Goal: Task Accomplishment & Management: Manage account settings

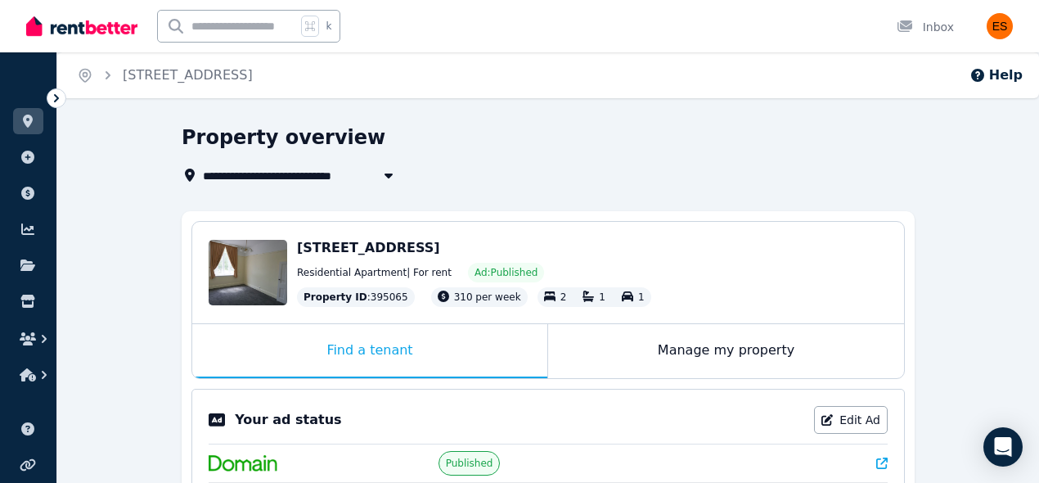
scroll to position [176, 0]
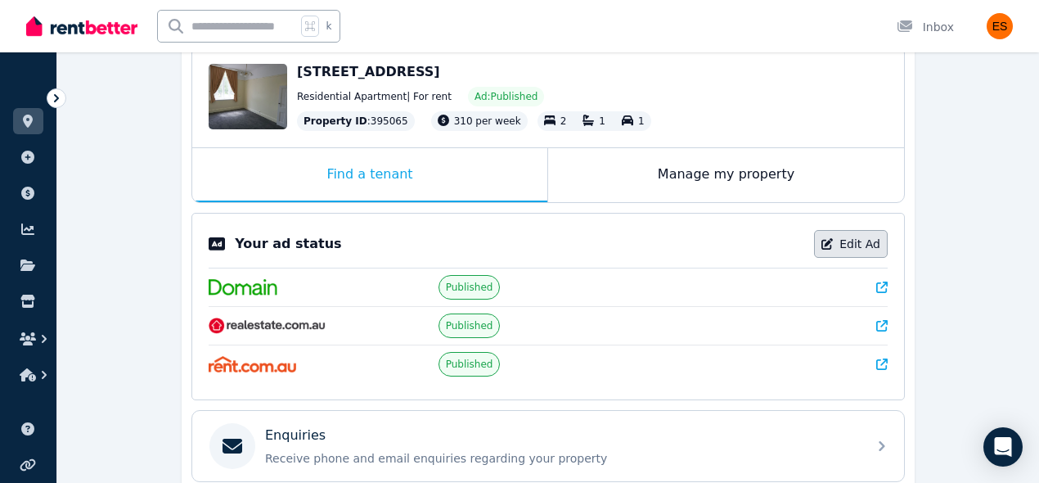
click at [832, 241] on icon at bounding box center [826, 243] width 11 height 11
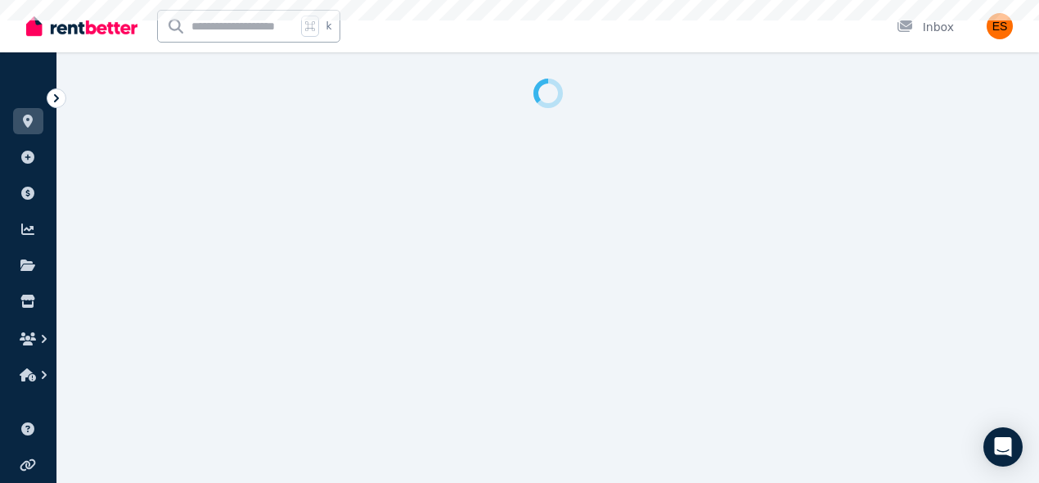
select select "**********"
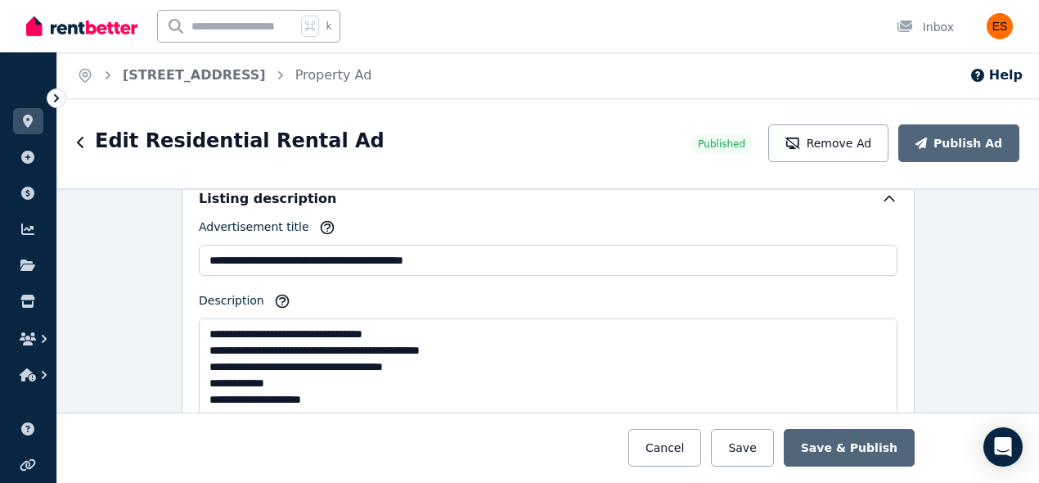
scroll to position [951, 0]
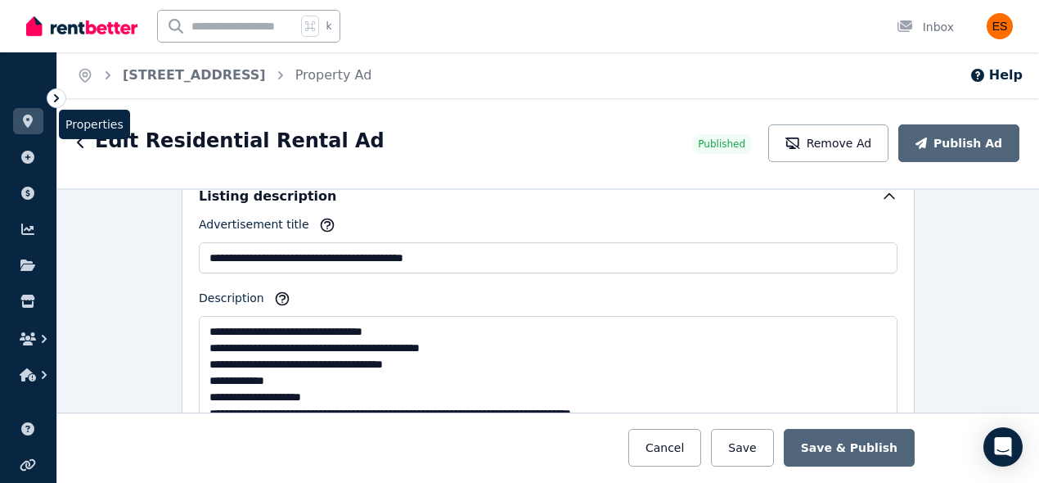
click at [20, 117] on icon at bounding box center [28, 121] width 16 height 13
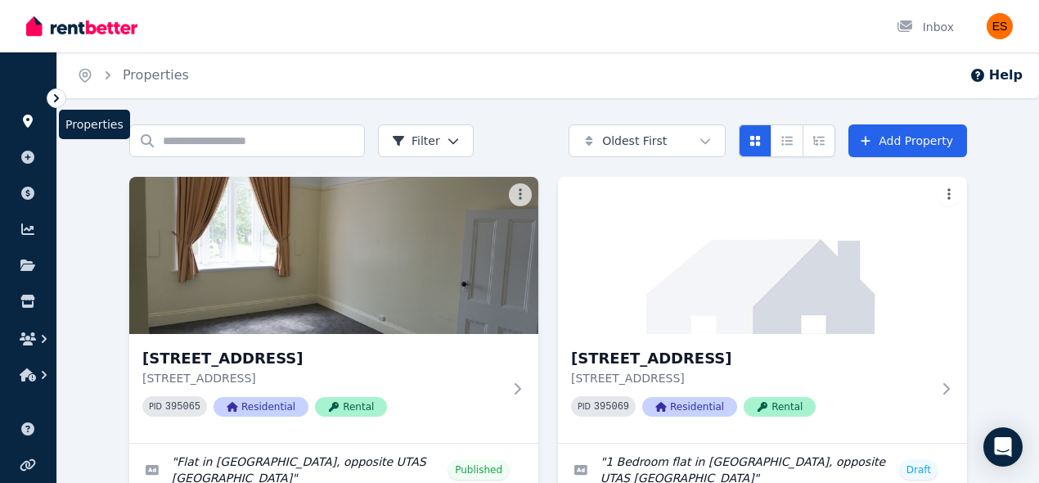
click at [27, 128] on link at bounding box center [28, 121] width 30 height 26
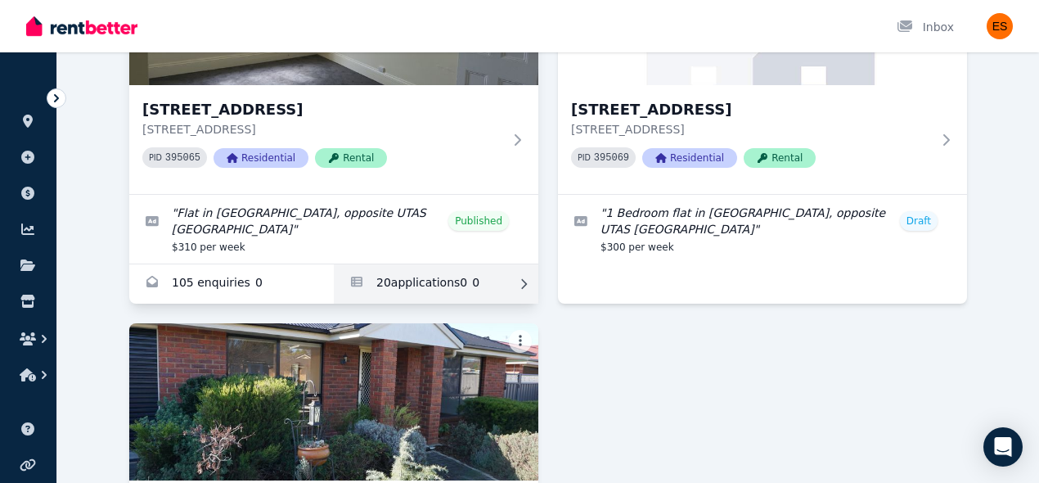
click at [438, 273] on link "Applications for Unit 2/55 Invermay Rd, Invermay" at bounding box center [436, 283] width 205 height 39
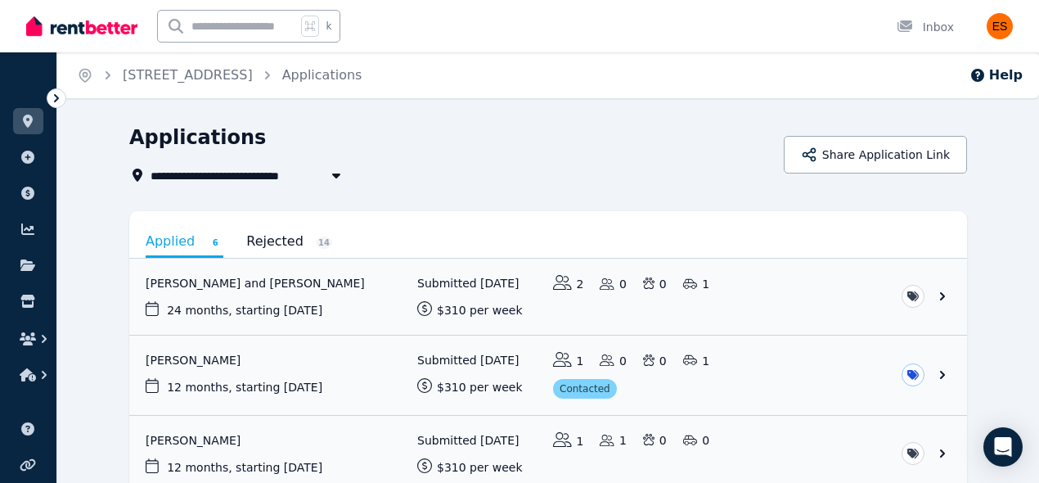
click at [293, 241] on link "Rejected 14" at bounding box center [289, 241] width 86 height 28
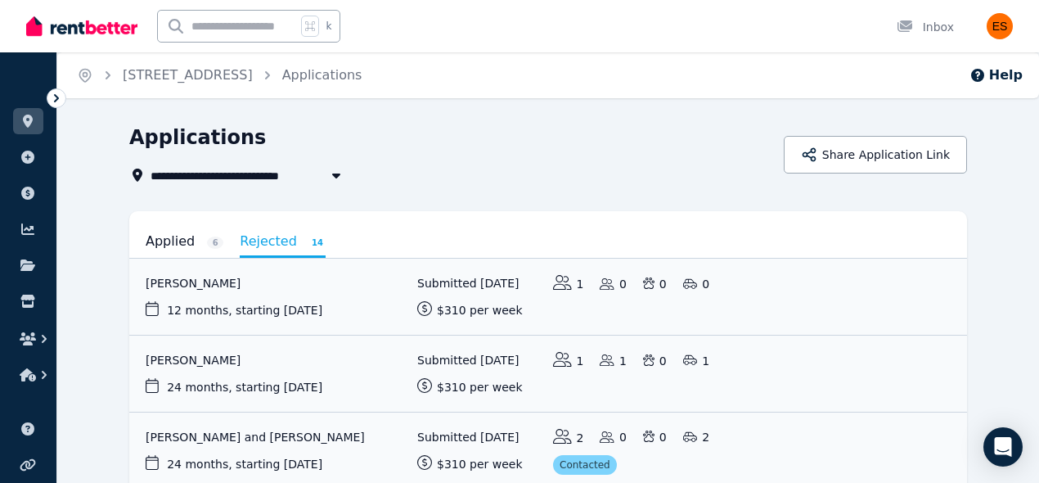
click at [178, 249] on link "Applied 6" at bounding box center [185, 241] width 78 height 28
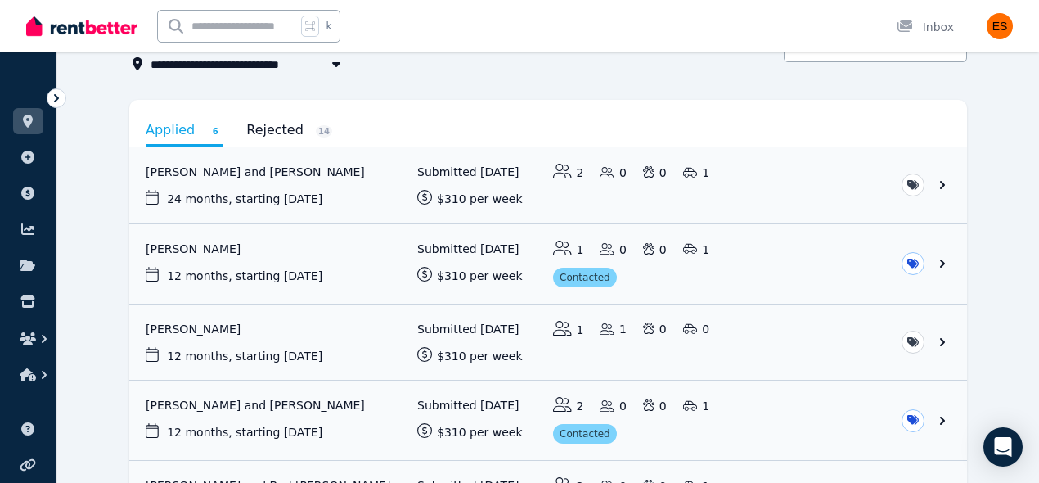
scroll to position [8, 0]
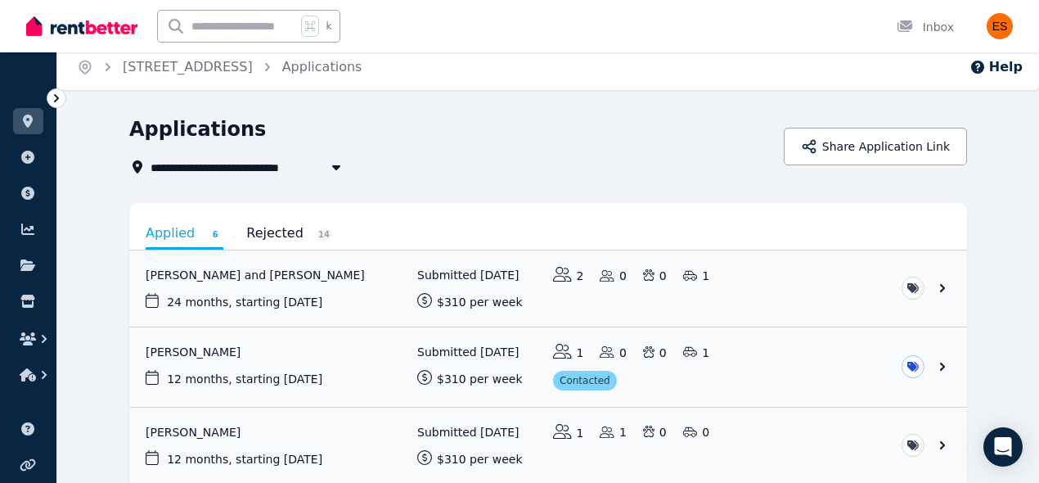
click at [295, 238] on link "Rejected 14" at bounding box center [289, 233] width 86 height 28
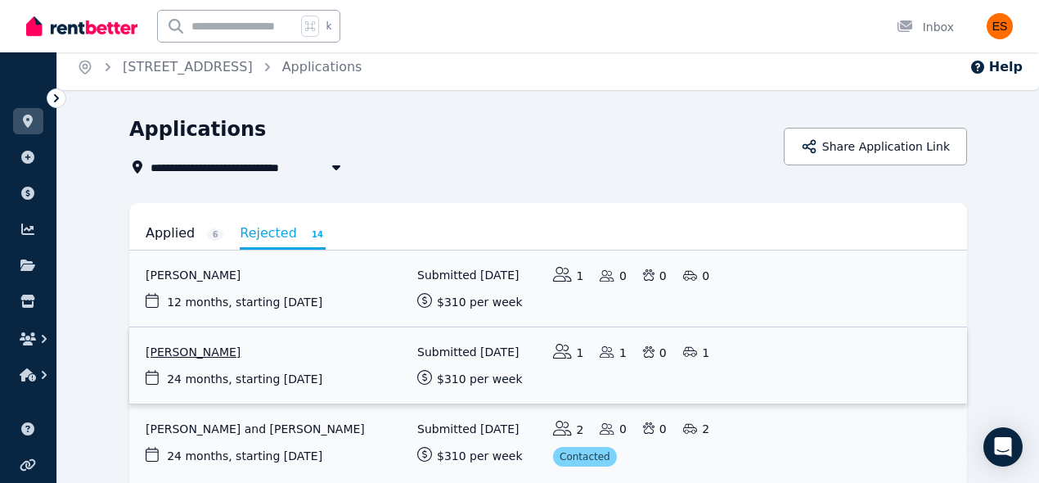
scroll to position [94, 0]
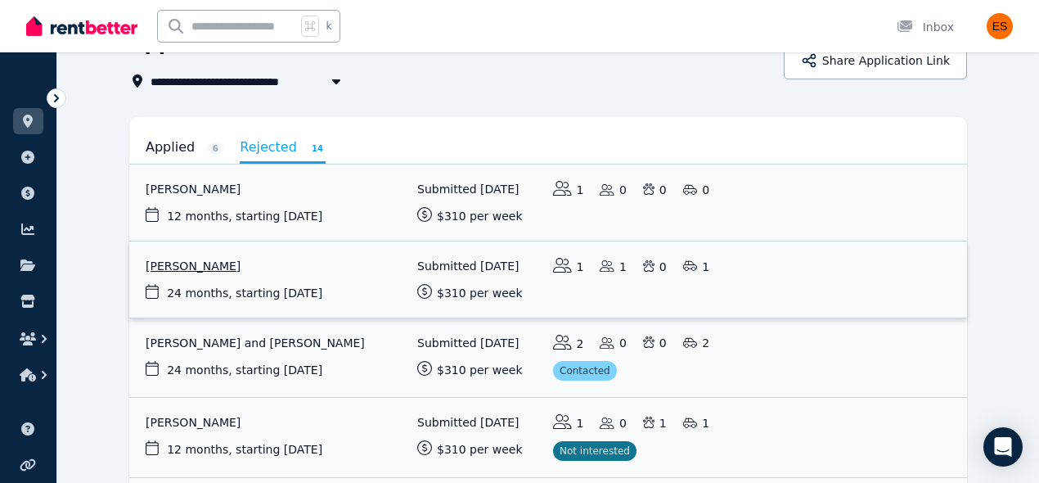
click at [359, 274] on link "View application: Kapryce Phillips" at bounding box center [548, 279] width 838 height 76
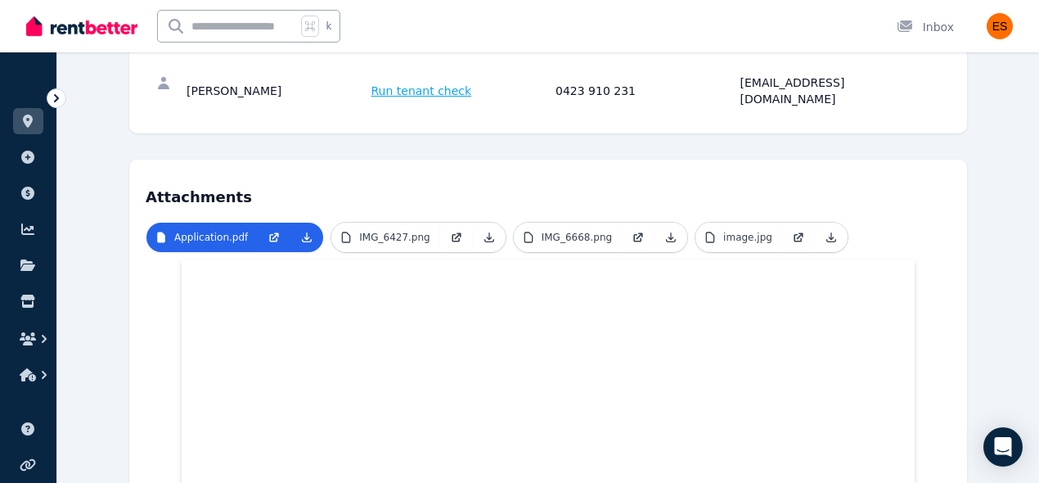
scroll to position [526, 0]
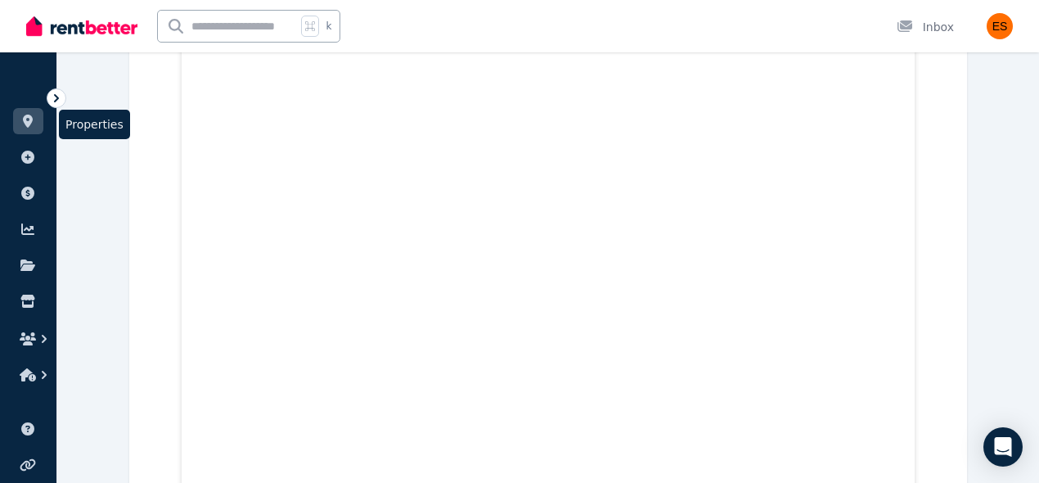
click at [20, 121] on icon at bounding box center [28, 121] width 16 height 13
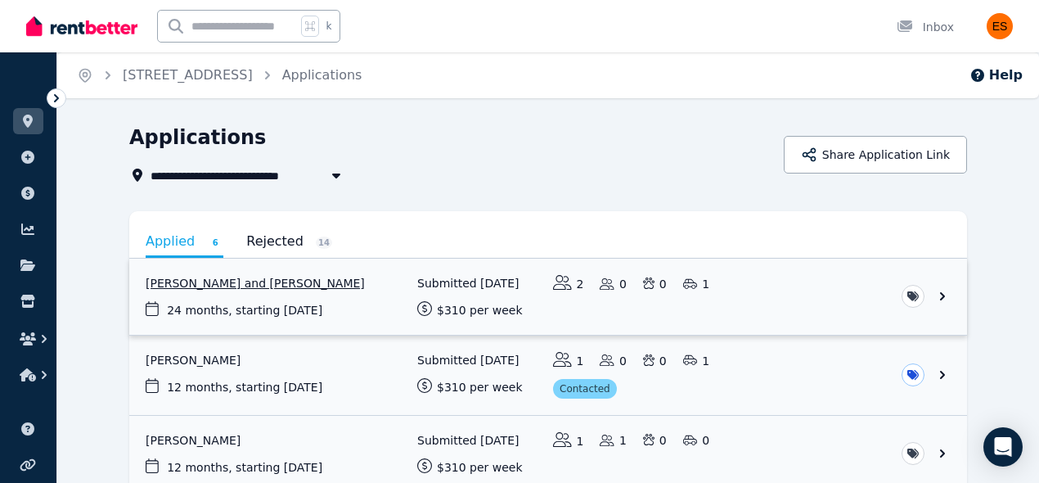
click at [804, 295] on link "View application: Alexander Altman and Jacqueline Altman" at bounding box center [548, 297] width 838 height 76
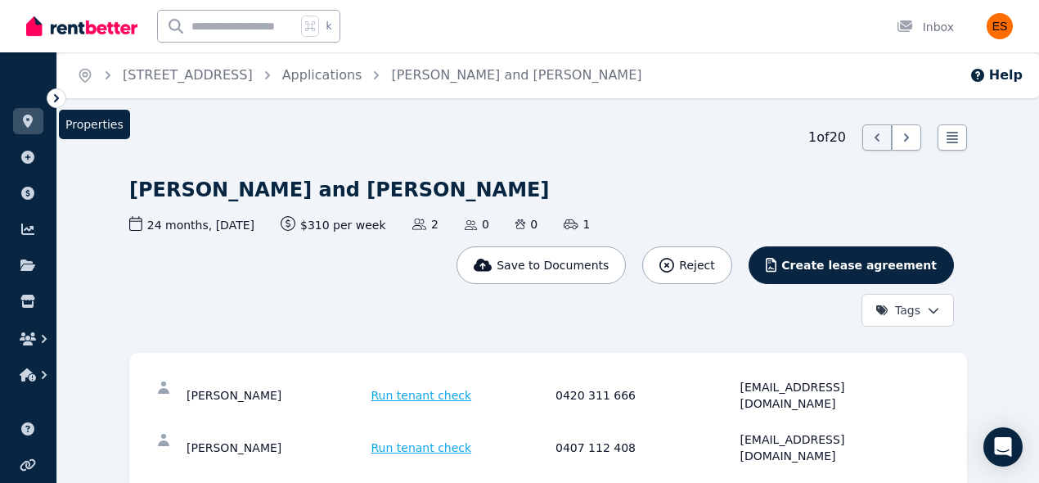
click at [31, 123] on icon at bounding box center [28, 121] width 16 height 13
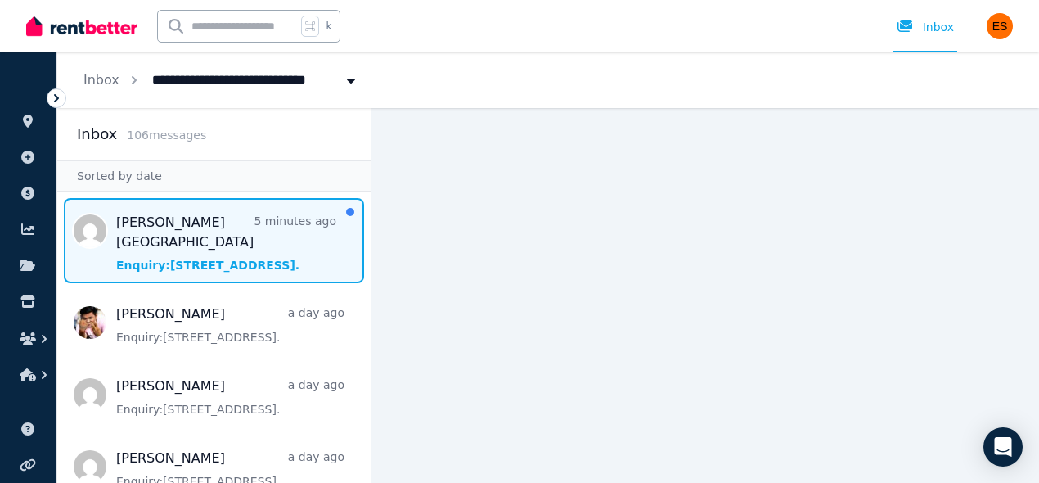
click at [266, 224] on span "Message list" at bounding box center [213, 240] width 313 height 85
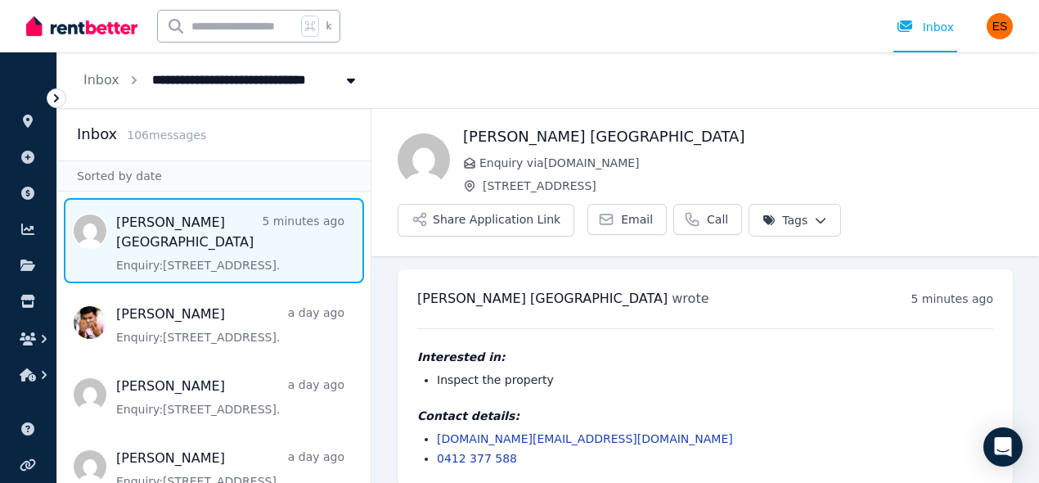
scroll to position [16, 0]
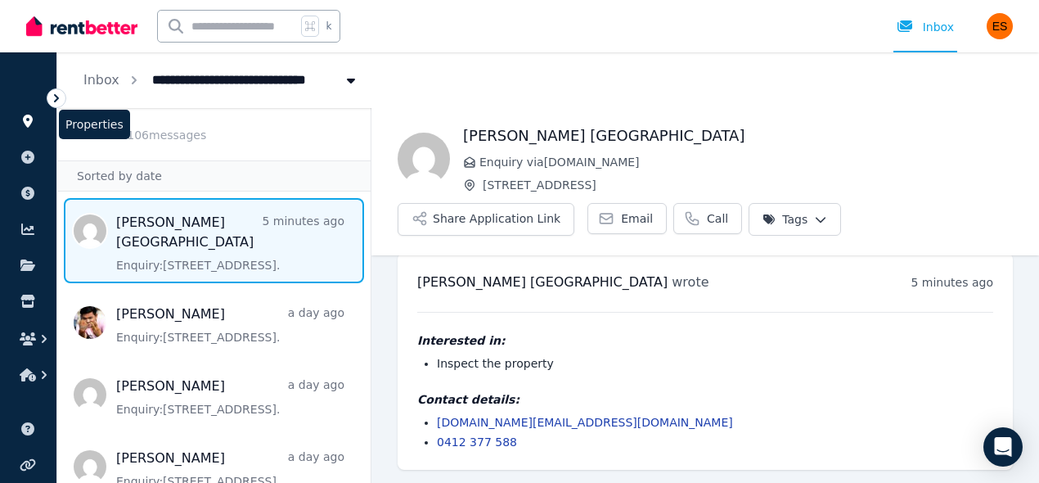
click at [32, 118] on icon at bounding box center [28, 121] width 10 height 13
